Goal: Information Seeking & Learning: Learn about a topic

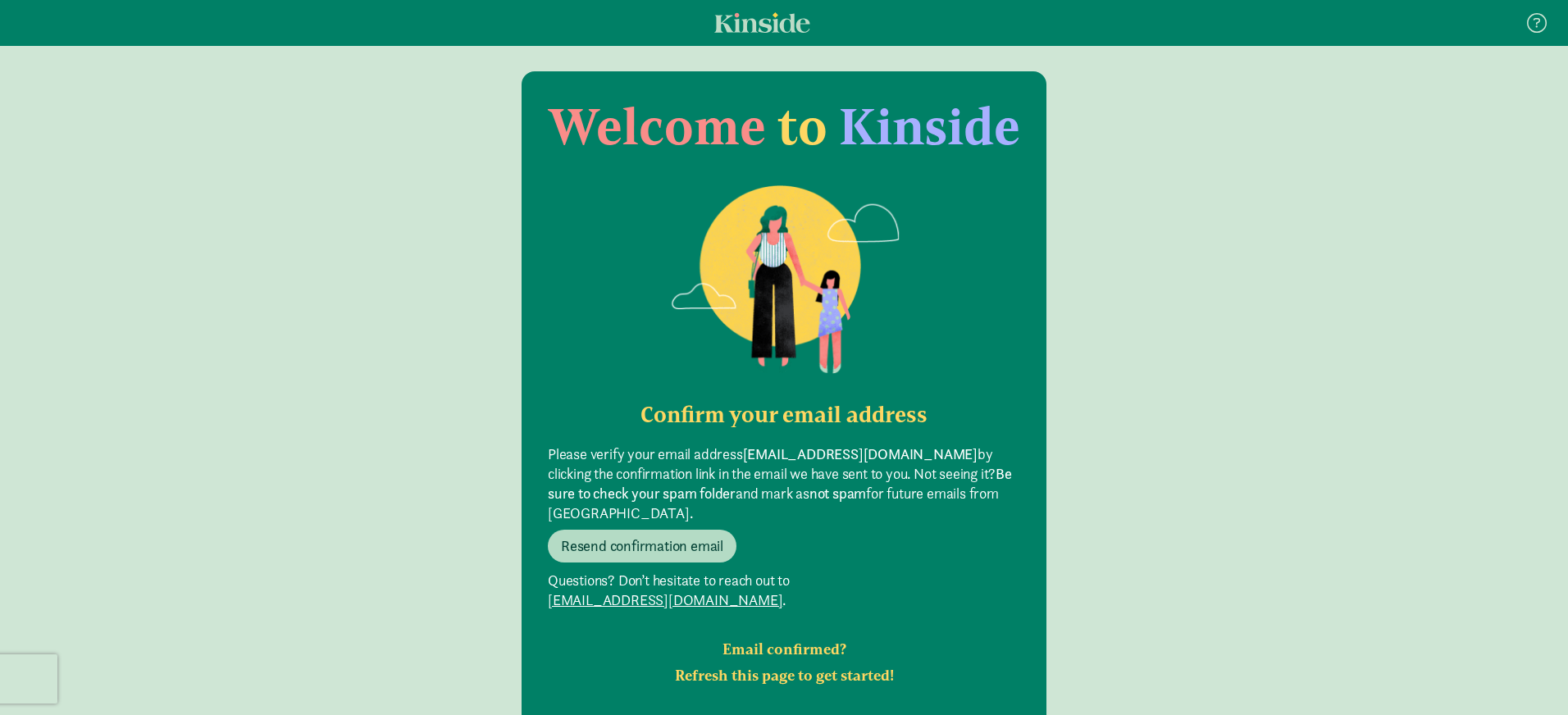
scroll to position [33, 0]
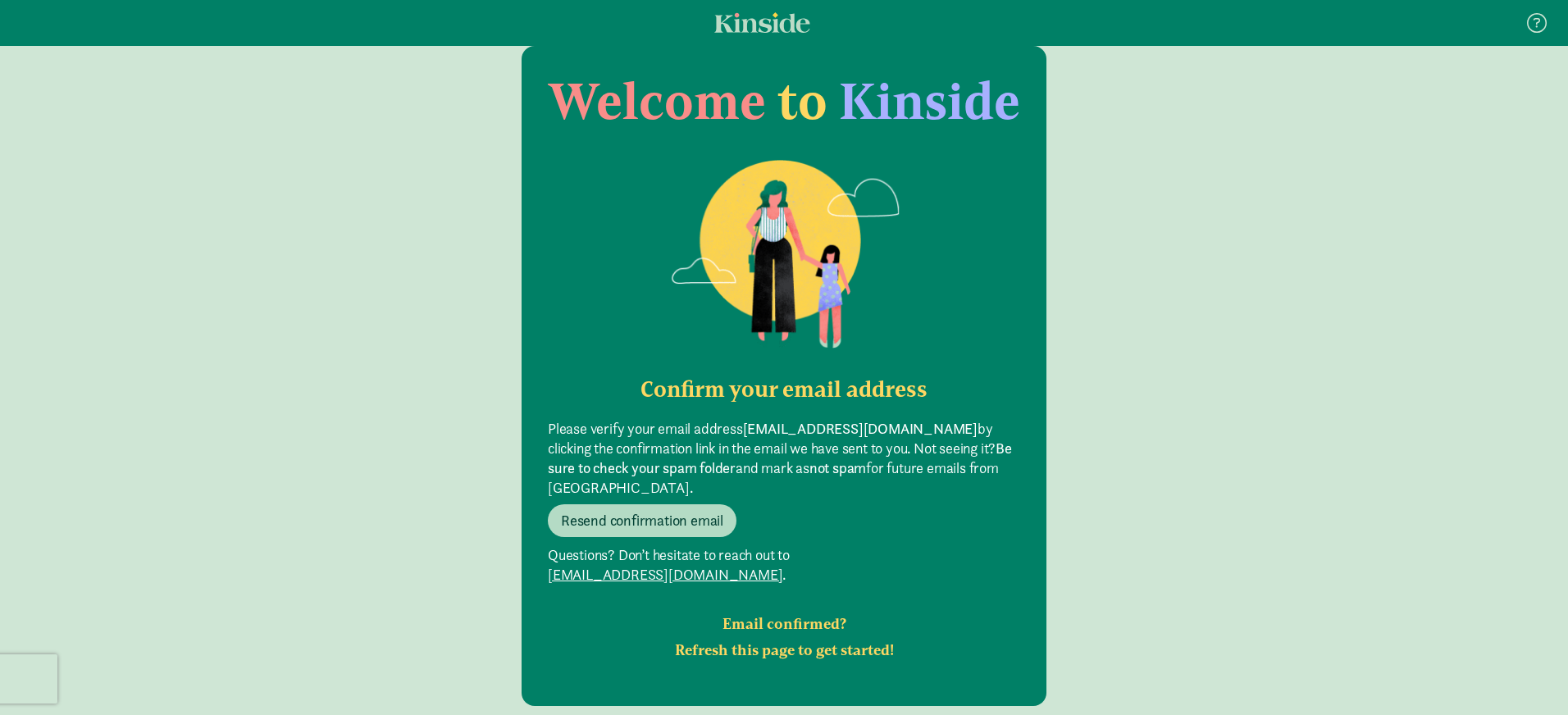
click at [758, 611] on h2 "Email confirmed? Refresh this page to get started!" at bounding box center [784, 638] width 473 height 53
click at [771, 614] on h2 "Email confirmed? Refresh this page to get started!" at bounding box center [784, 638] width 473 height 53
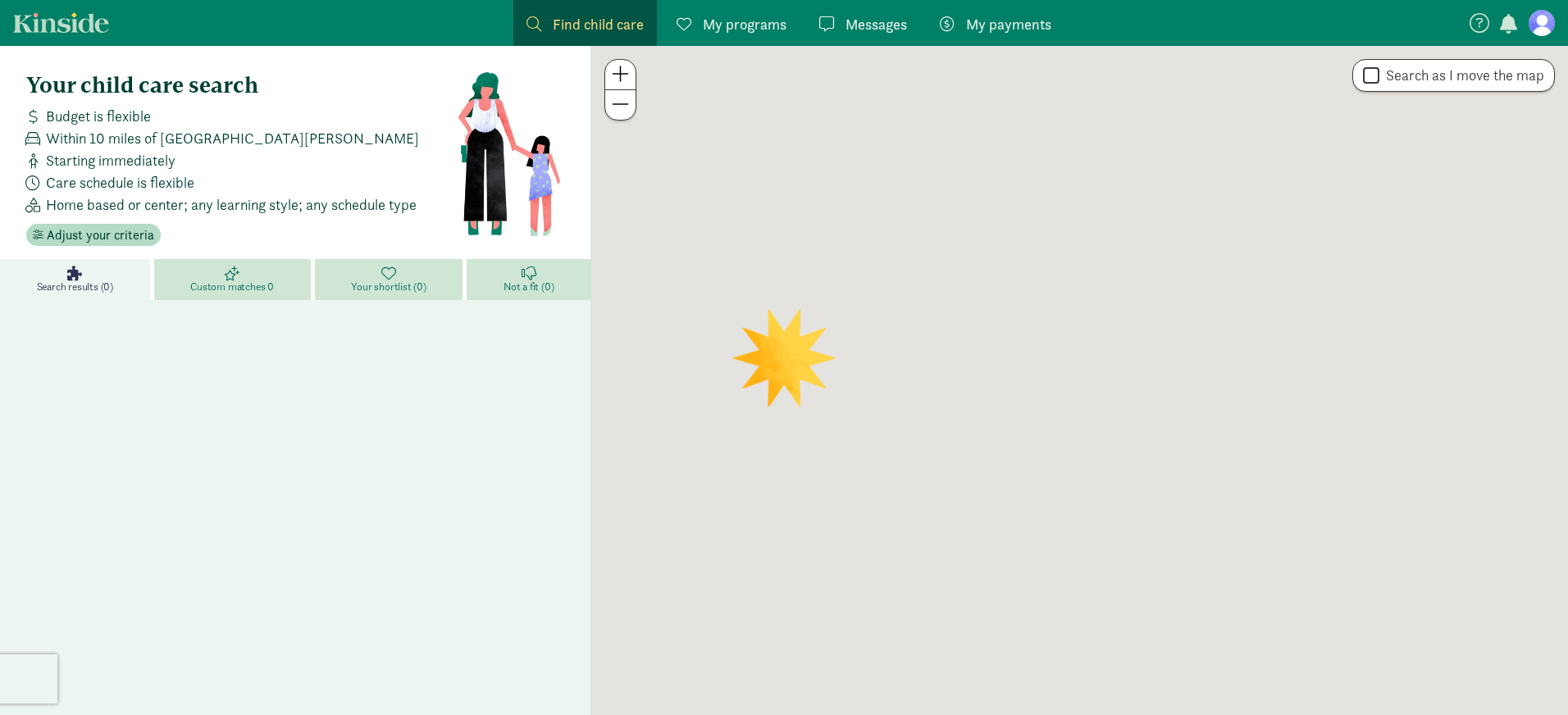
scroll to position [33, 0]
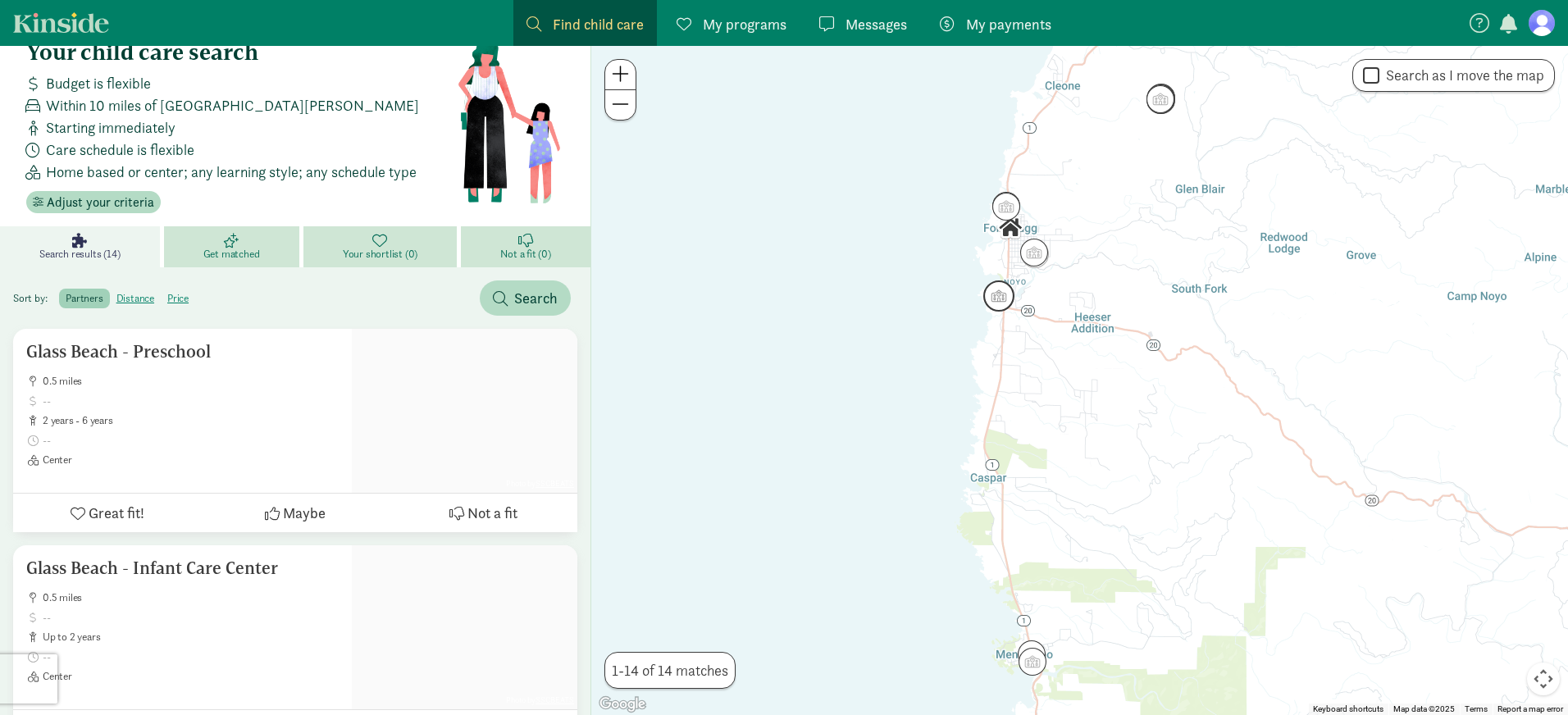
click at [1001, 295] on img "Click to see details" at bounding box center [999, 296] width 31 height 31
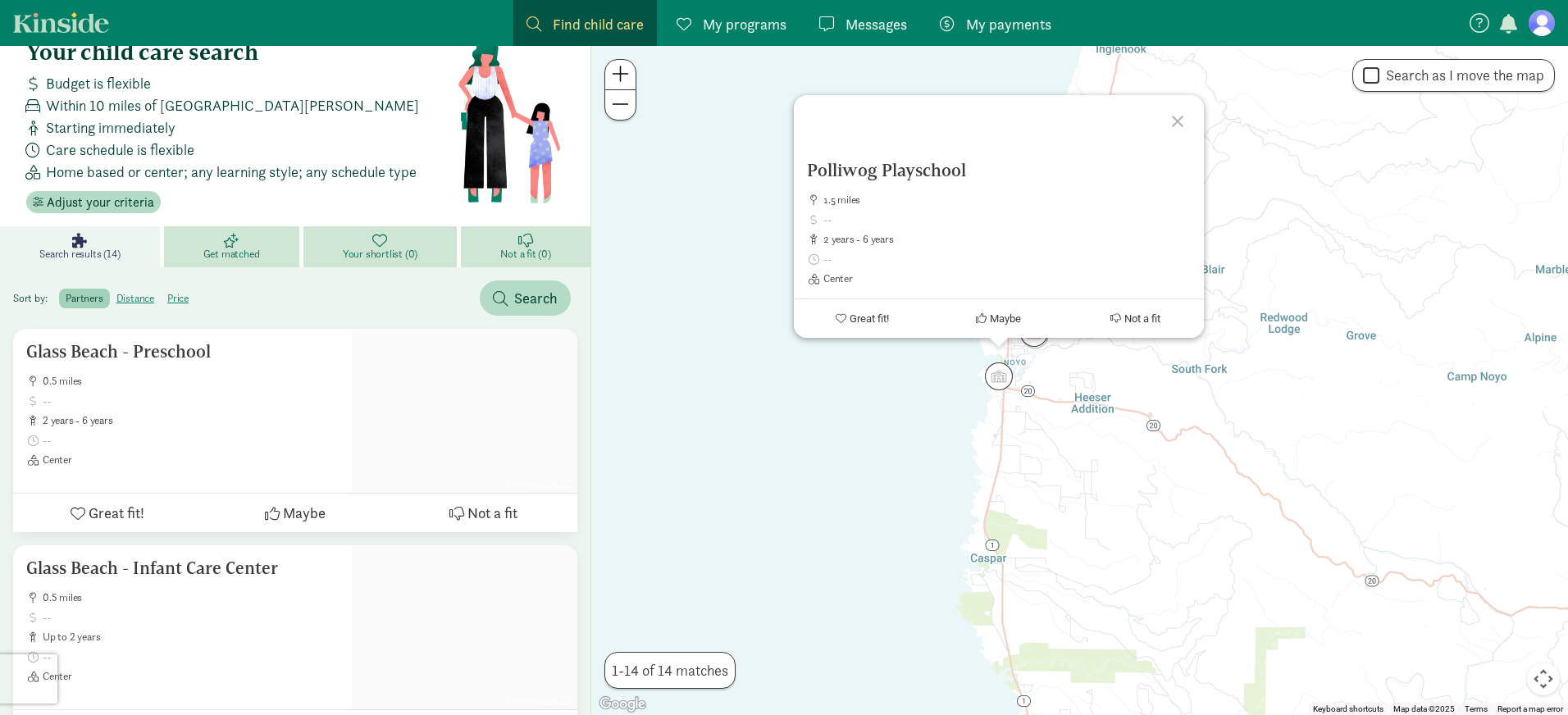
click at [1181, 120] on div at bounding box center [1180, 118] width 47 height 47
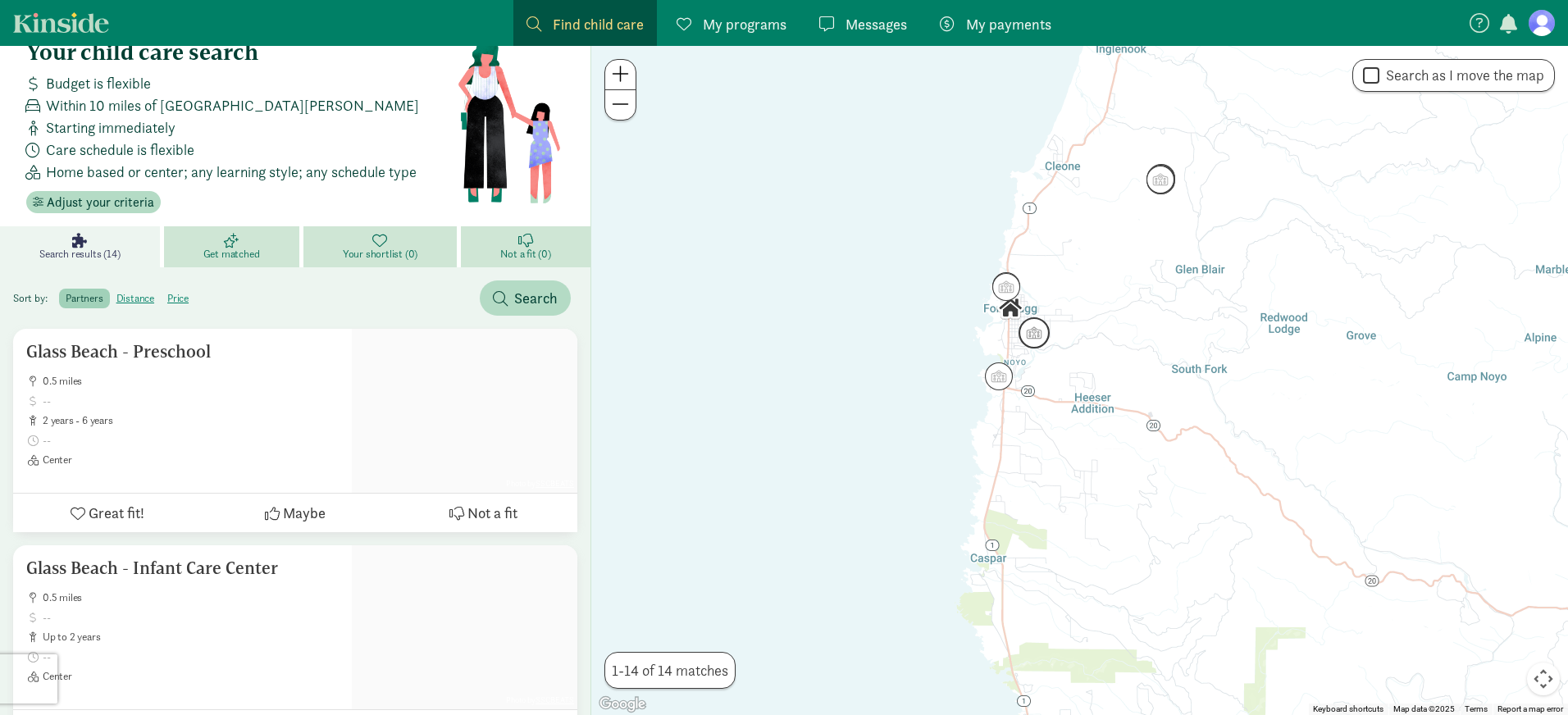
click at [1040, 328] on img "Click to see details" at bounding box center [1034, 332] width 31 height 31
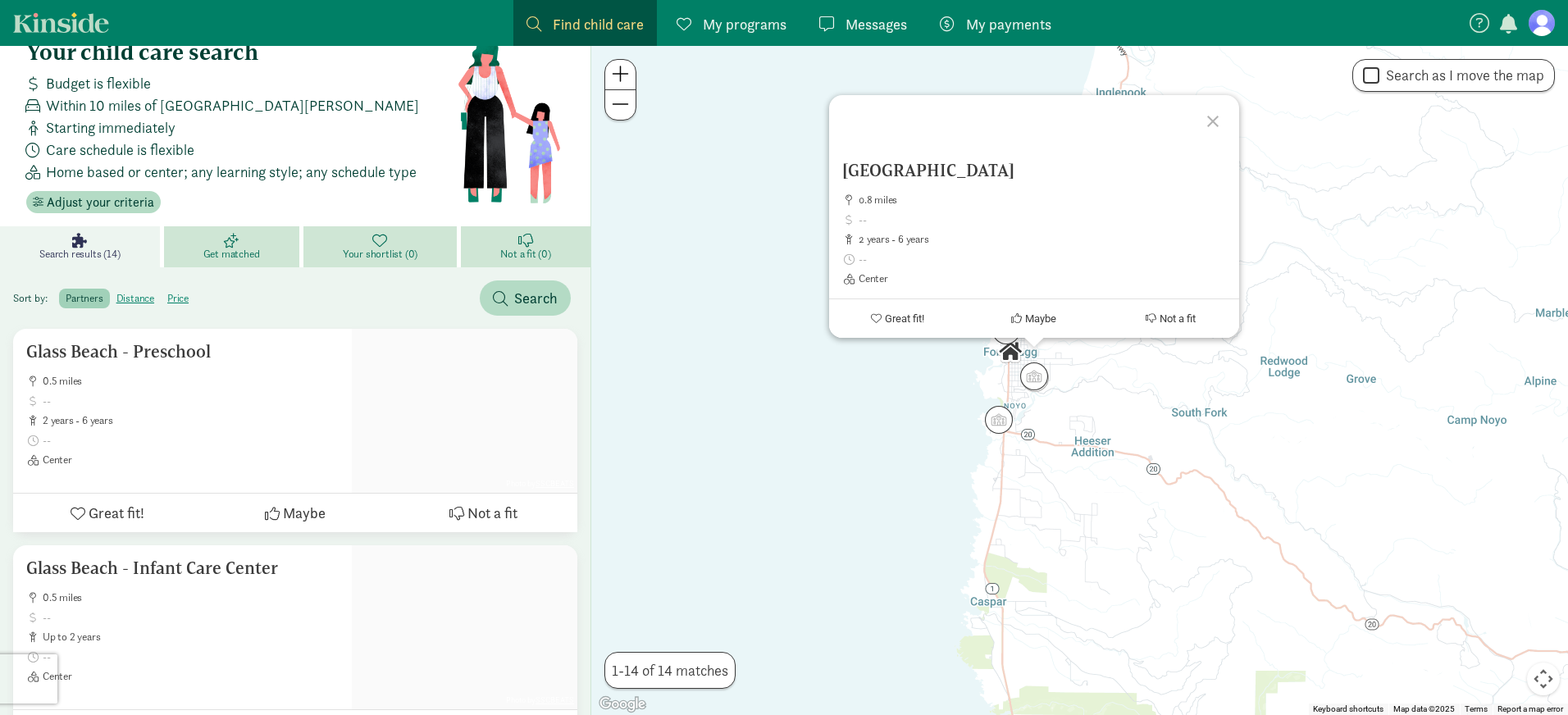
click at [1212, 122] on div at bounding box center [1215, 118] width 47 height 47
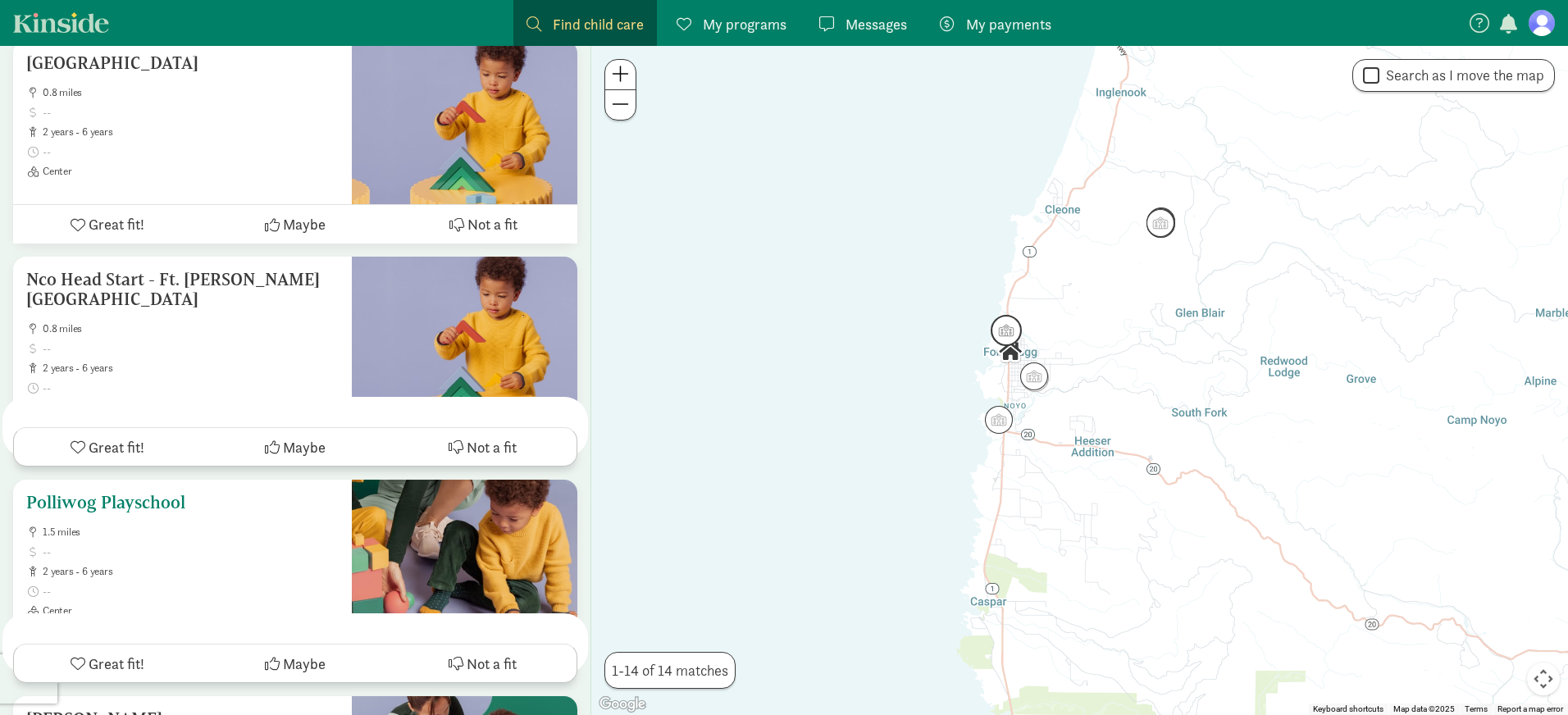
scroll to position [361, 0]
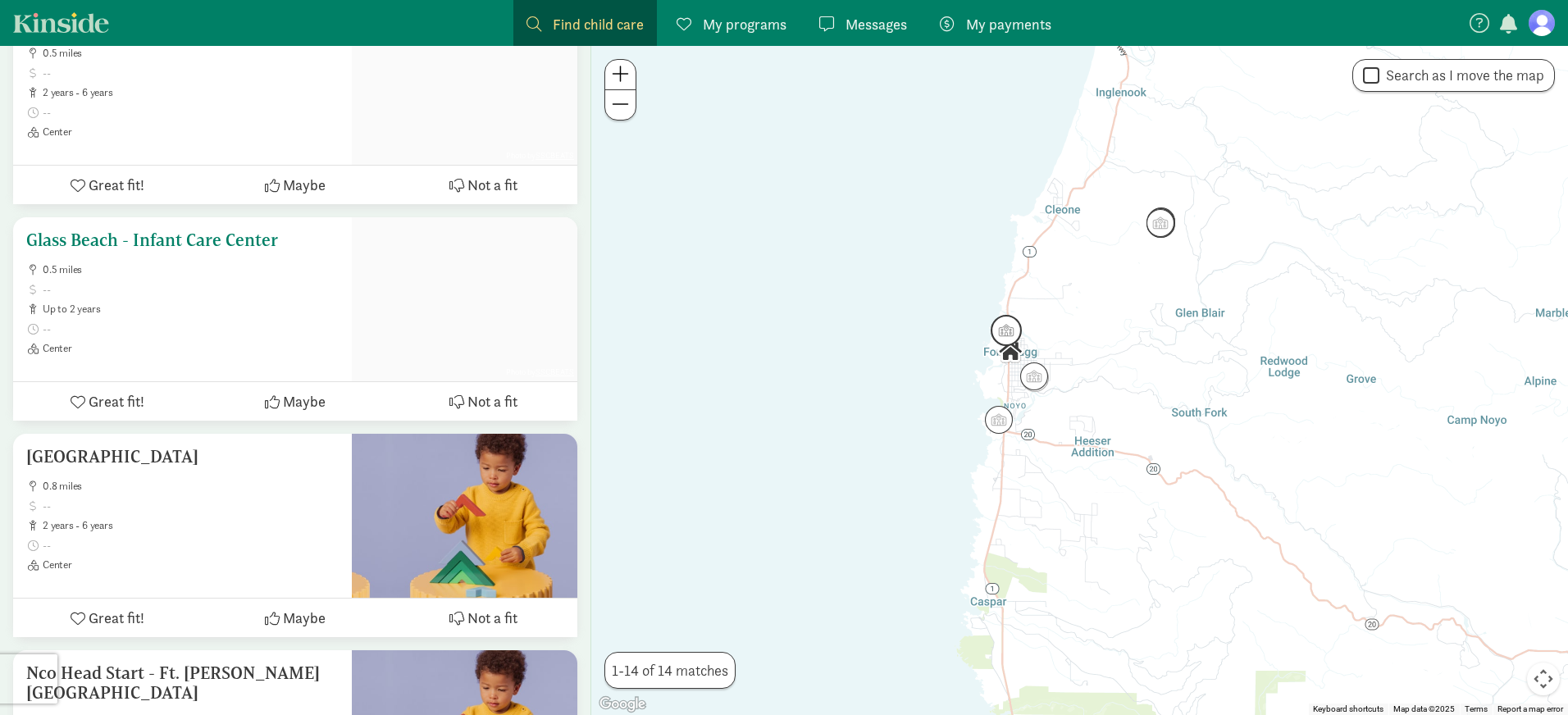
click at [135, 399] on span "Great fit!" at bounding box center [116, 402] width 56 height 22
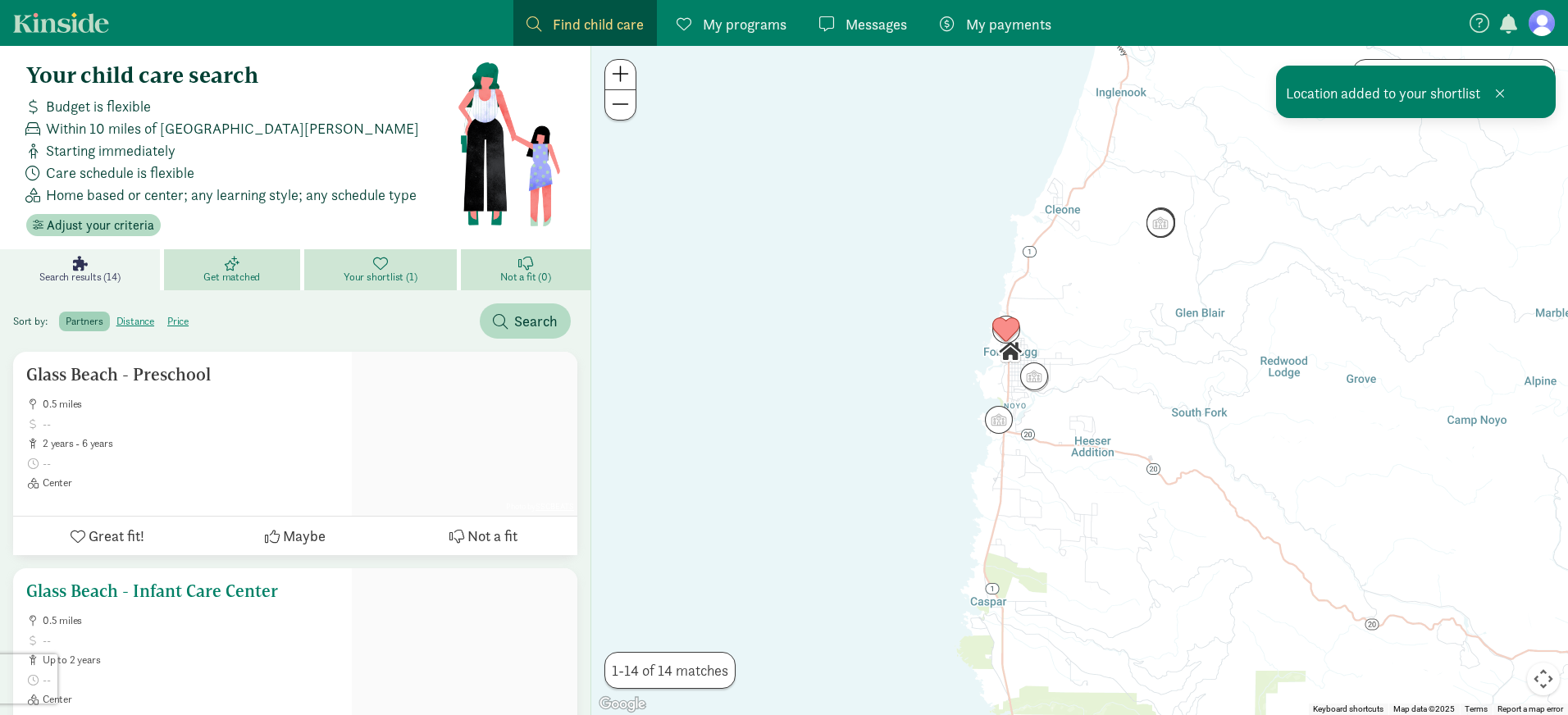
scroll to position [0, 0]
